Goal: Task Accomplishment & Management: Use online tool/utility

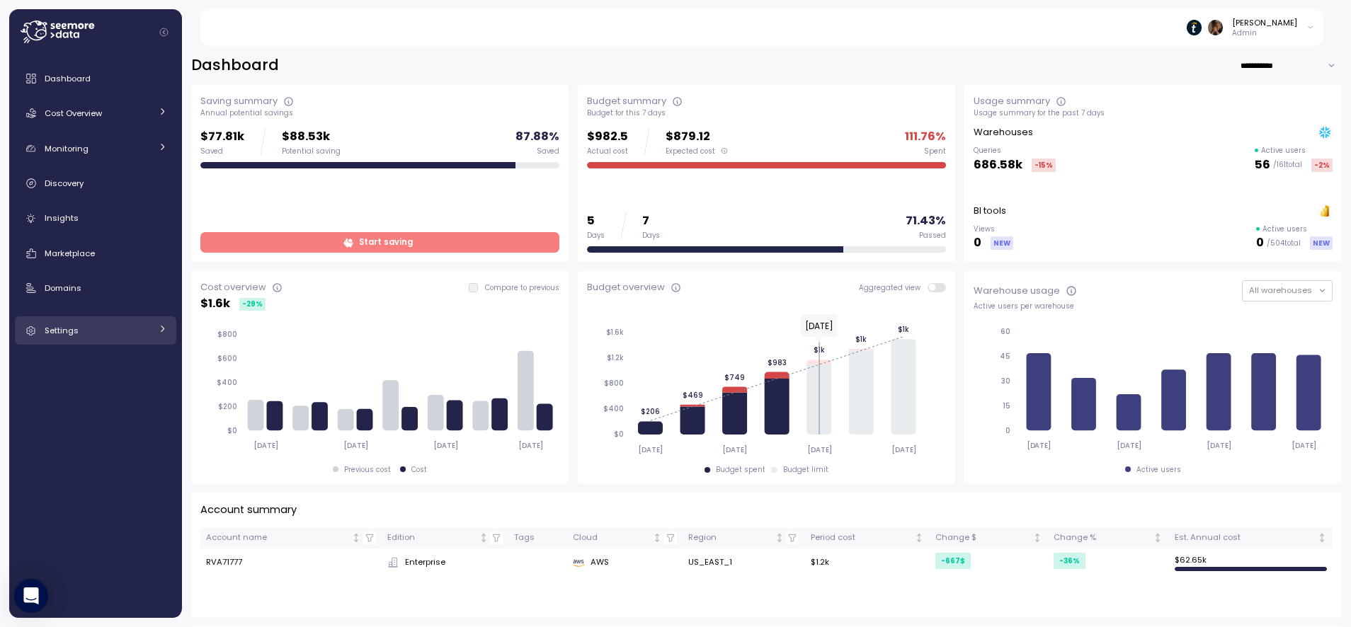
click at [79, 333] on div "Settings" at bounding box center [98, 330] width 106 height 14
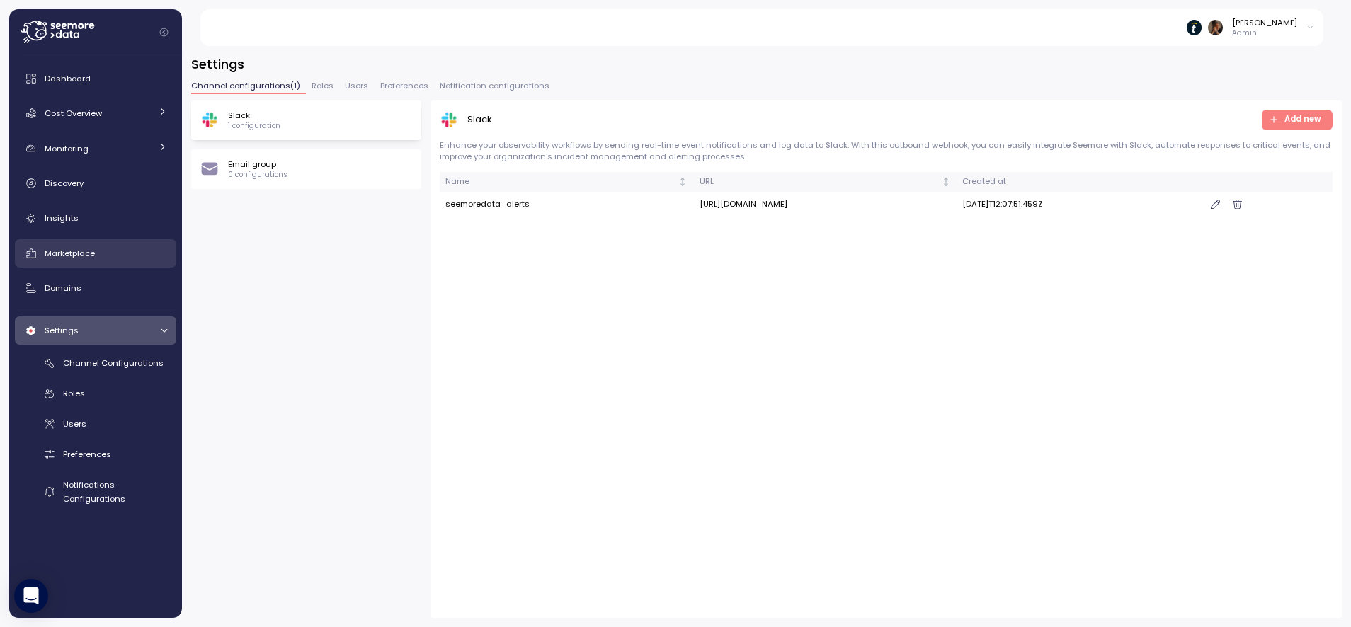
click at [93, 265] on link "Marketplace" at bounding box center [95, 253] width 161 height 28
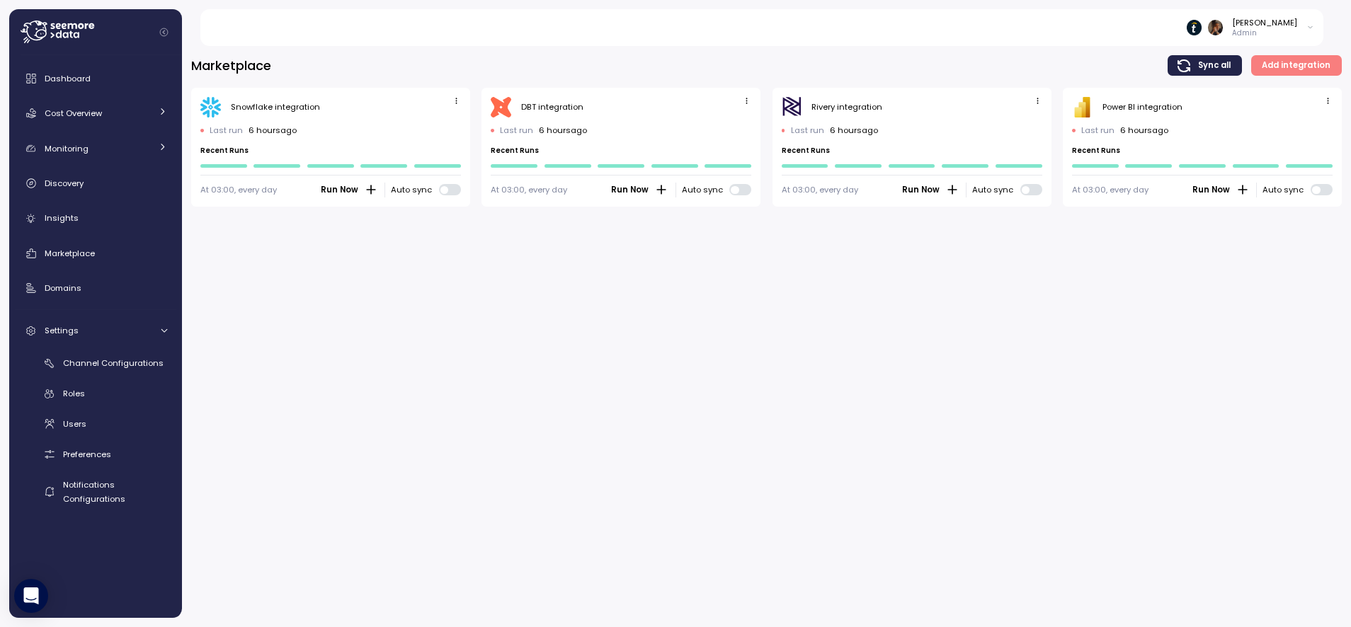
click at [1335, 103] on button "button" at bounding box center [1327, 101] width 16 height 16
click at [1303, 123] on div "Edit" at bounding box center [1312, 128] width 25 height 13
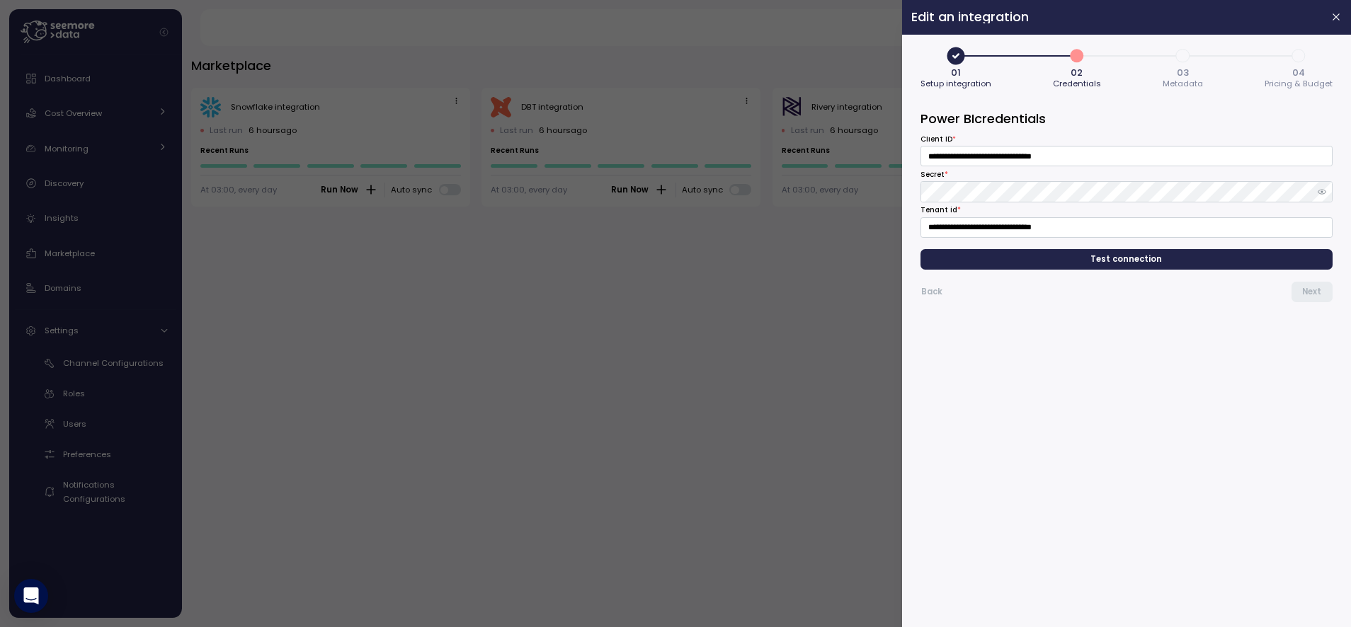
click at [1145, 260] on span "Test connection" at bounding box center [1126, 259] width 71 height 19
click at [1314, 296] on span "Next" at bounding box center [1311, 291] width 19 height 19
